Goal: Navigation & Orientation: Understand site structure

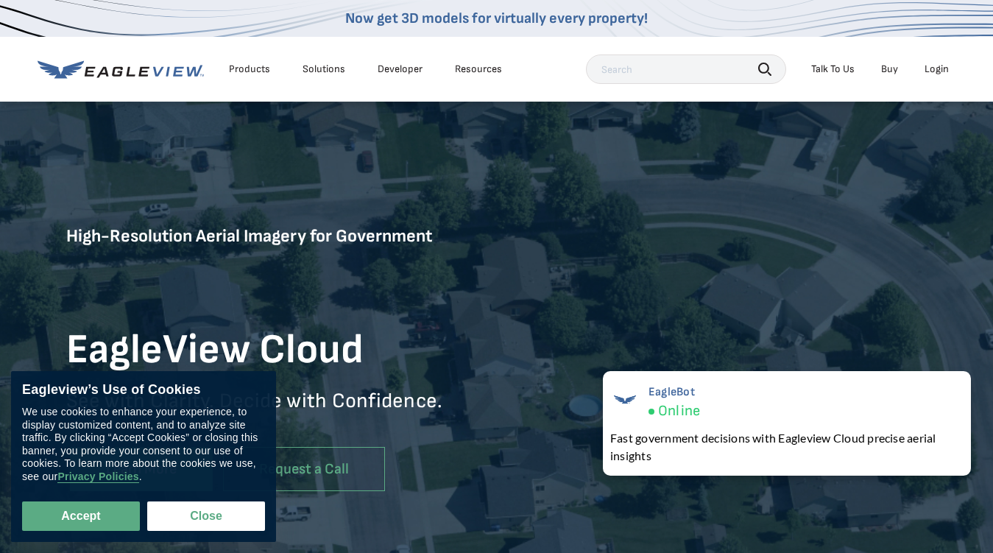
click at [250, 69] on div "Products" at bounding box center [249, 69] width 41 height 13
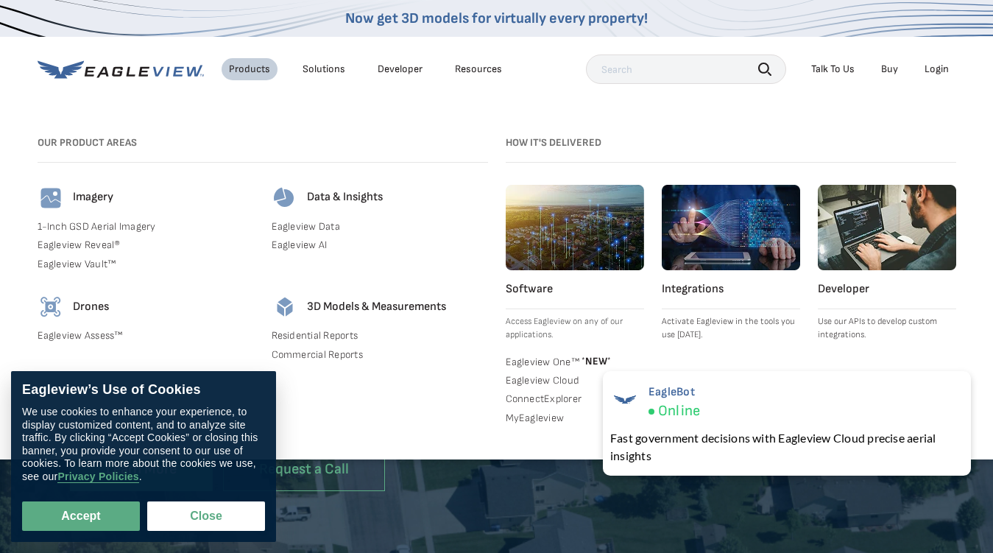
click at [323, 69] on div "Solutions" at bounding box center [324, 69] width 43 height 13
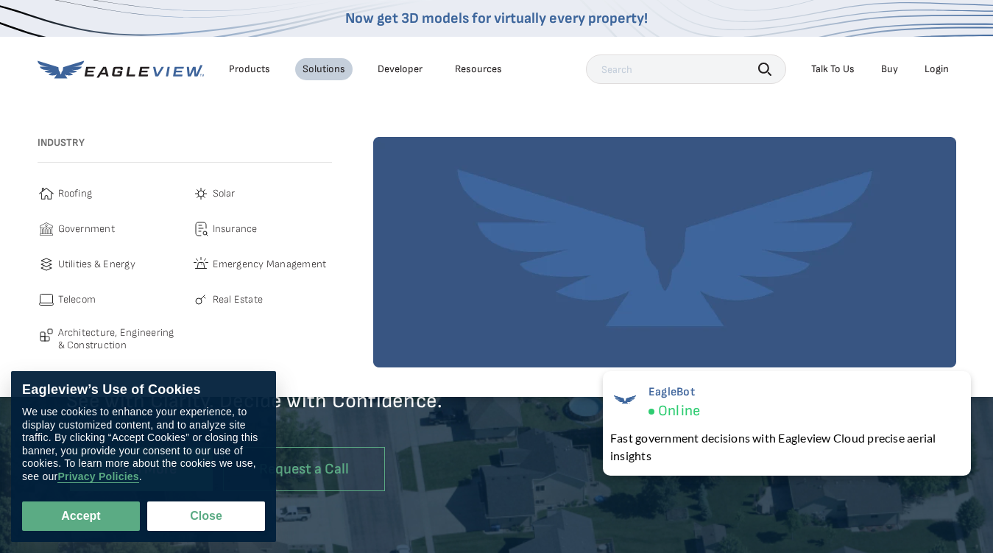
click at [478, 69] on div "Resources" at bounding box center [478, 69] width 47 height 13
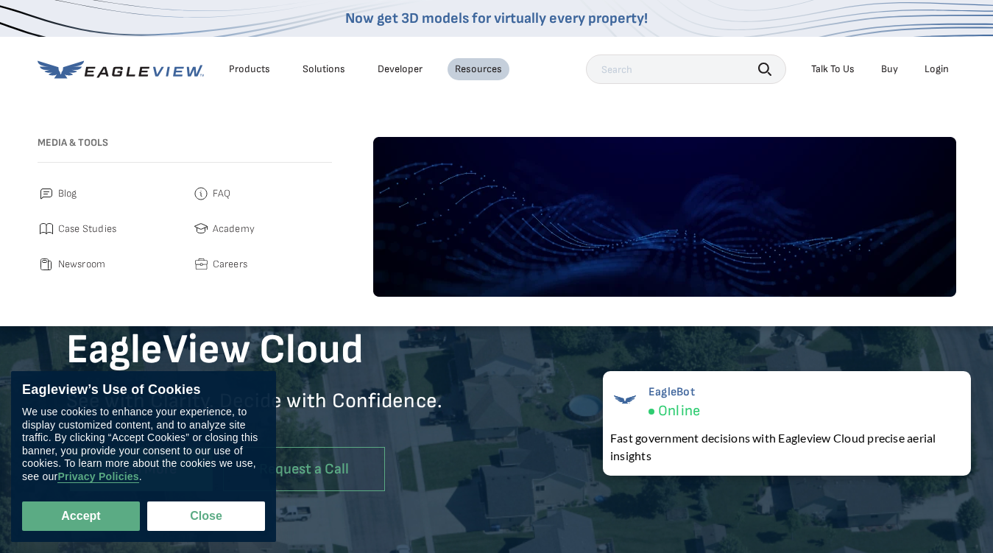
click at [765, 68] on icon "button" at bounding box center [764, 69] width 13 height 13
click at [833, 69] on div "Talk To Us" at bounding box center [832, 69] width 43 height 13
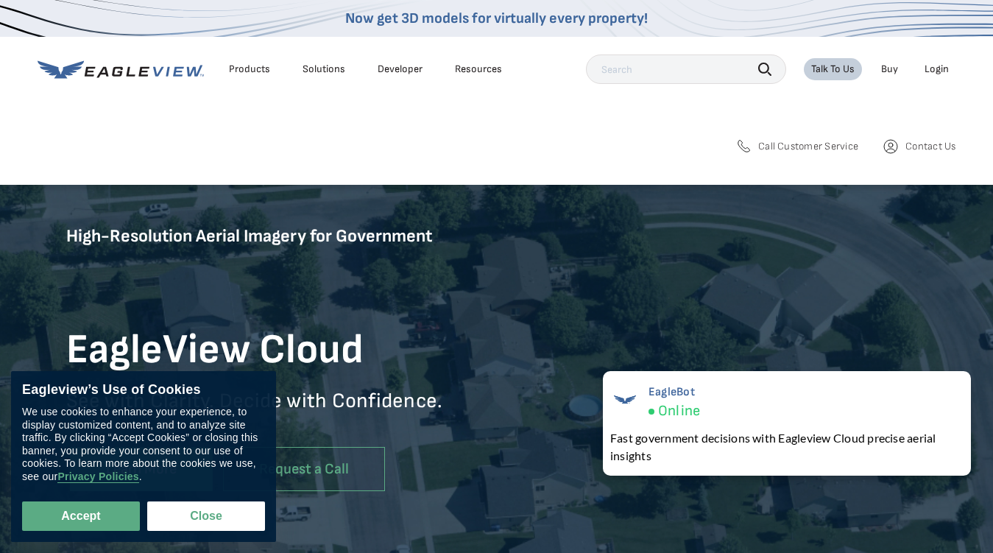
click at [937, 69] on div "Login" at bounding box center [937, 69] width 24 height 13
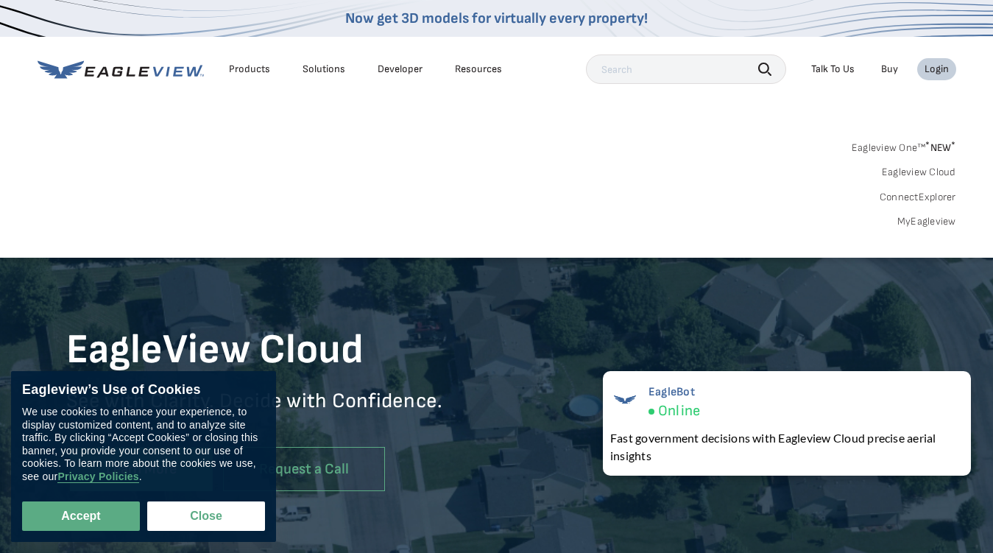
click at [81, 516] on button "Accept" at bounding box center [81, 515] width 118 height 29
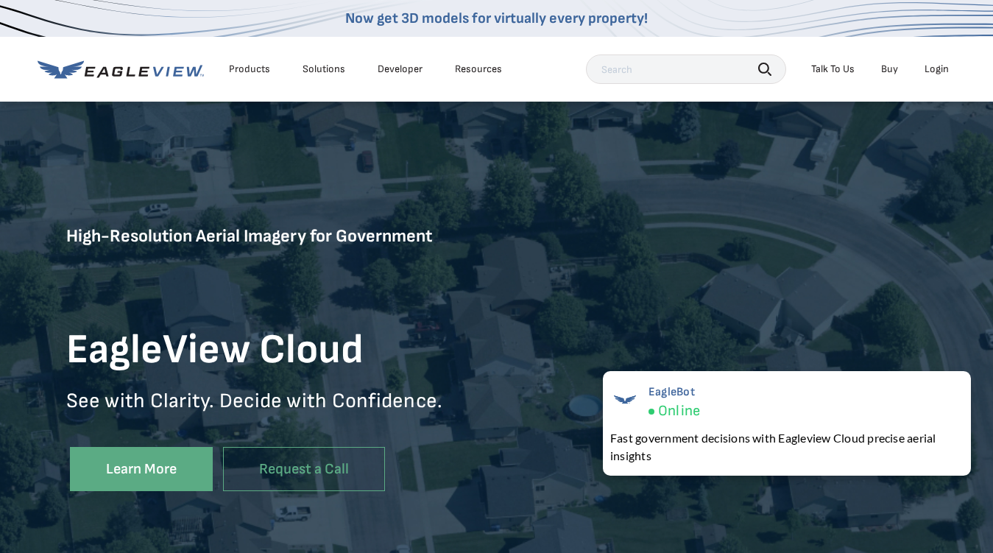
click at [206, 516] on button "Close" at bounding box center [203, 513] width 112 height 28
checkbox input "false"
click at [787, 423] on div "EagleBot Online Fast government decisions with Eagleview Cloud precise aerial i…" at bounding box center [787, 423] width 368 height 105
